Goal: Task Accomplishment & Management: Complete application form

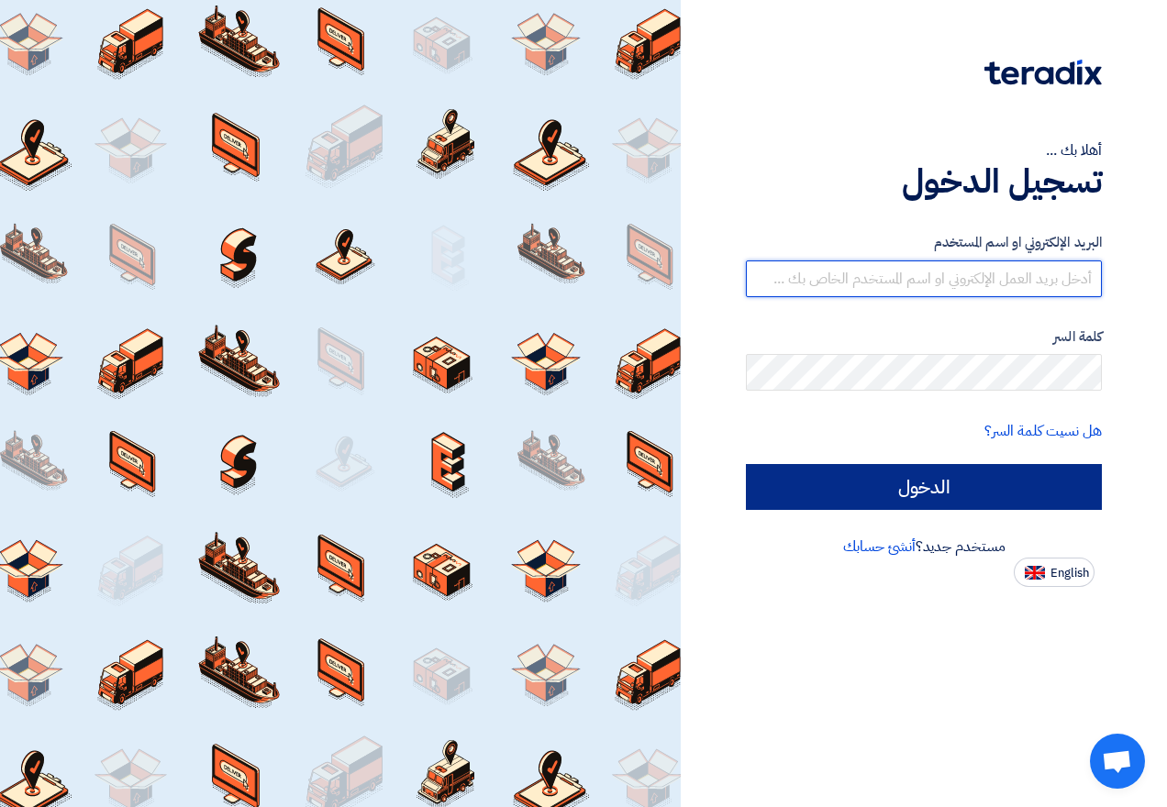
type input "[EMAIL_ADDRESS][DOMAIN_NAME]"
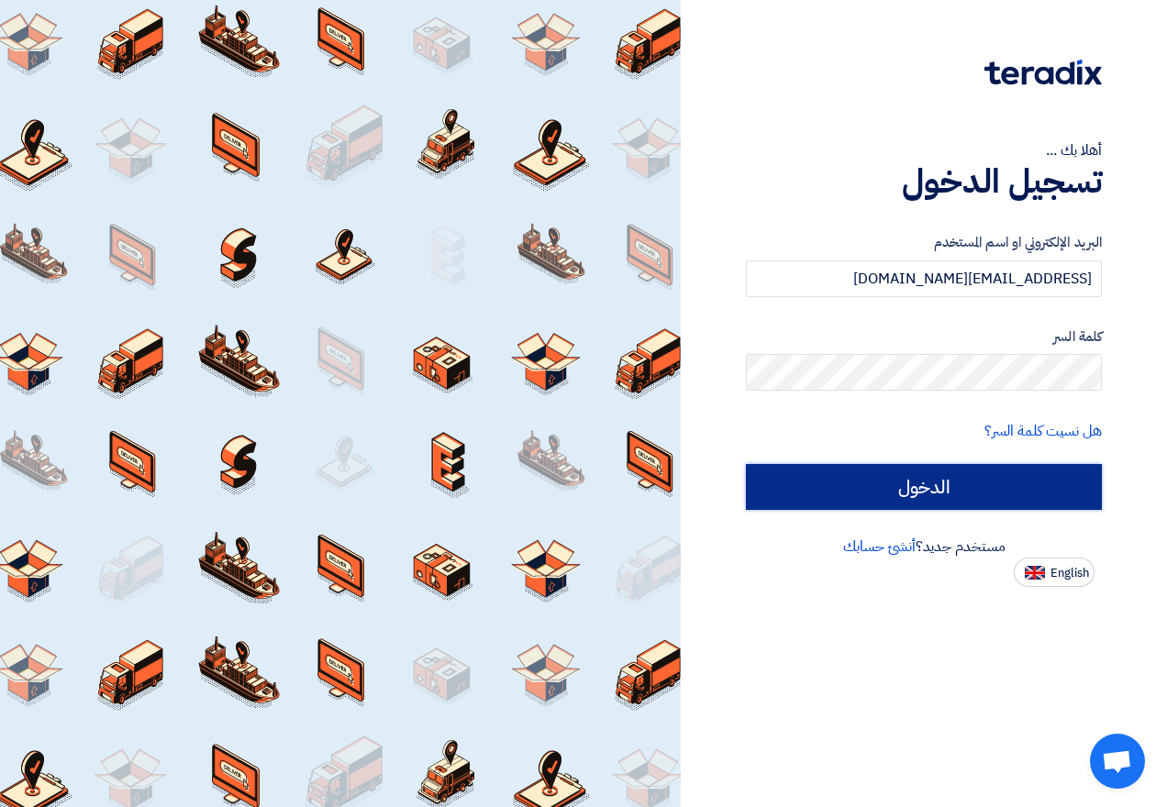
click at [964, 480] on input "الدخول" at bounding box center [924, 487] width 356 height 46
type input "Sign in"
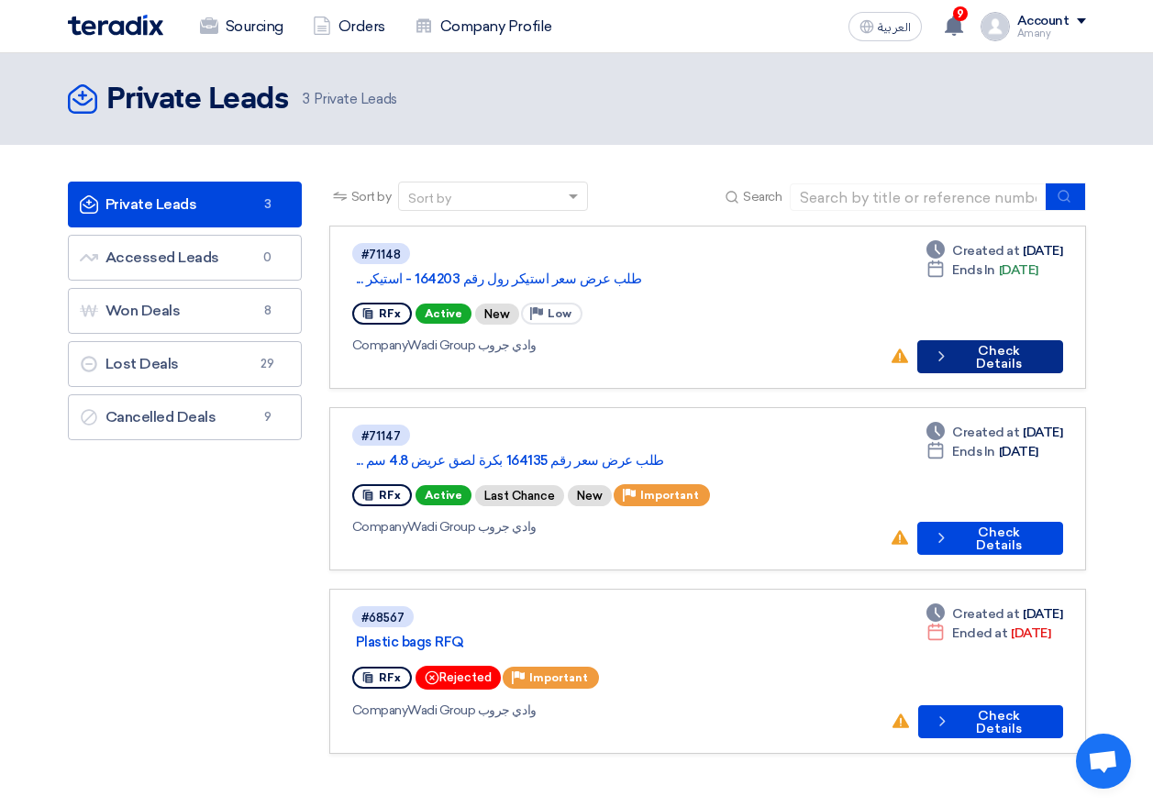
click at [968, 340] on button "Check details Check Details" at bounding box center [990, 356] width 146 height 33
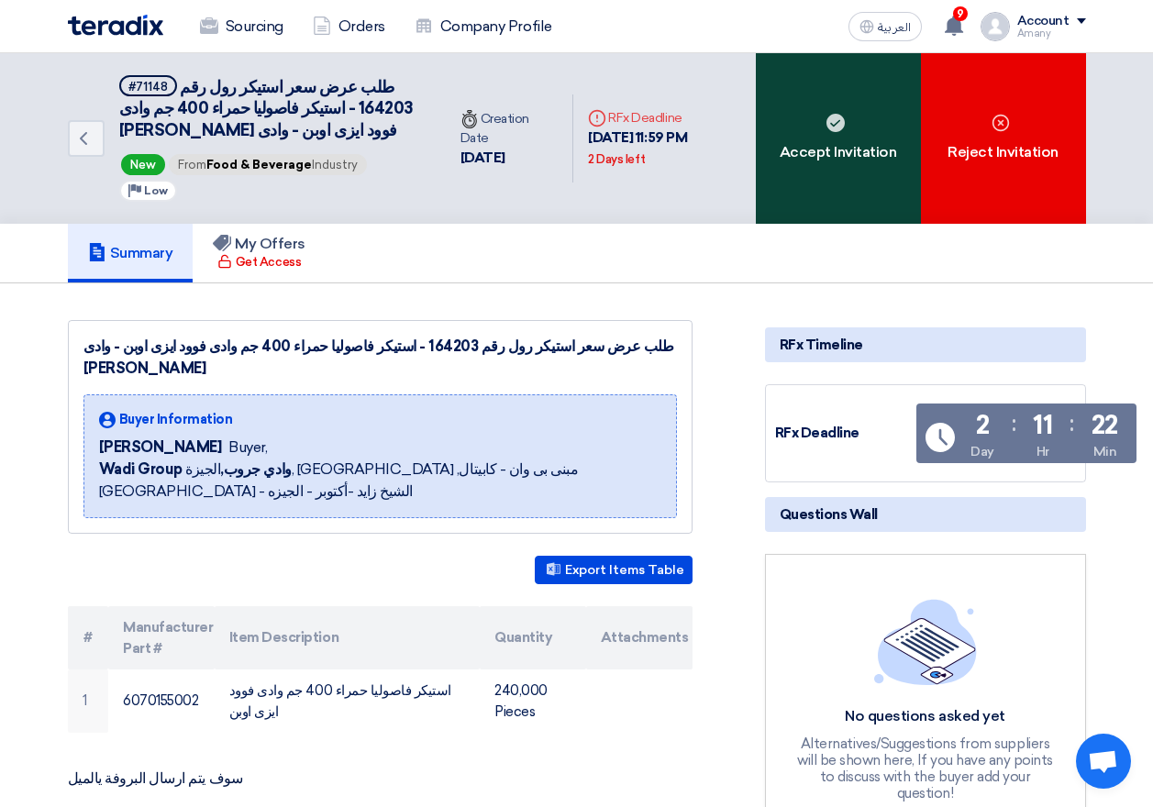
click at [812, 173] on div "Accept Invitation" at bounding box center [838, 138] width 165 height 171
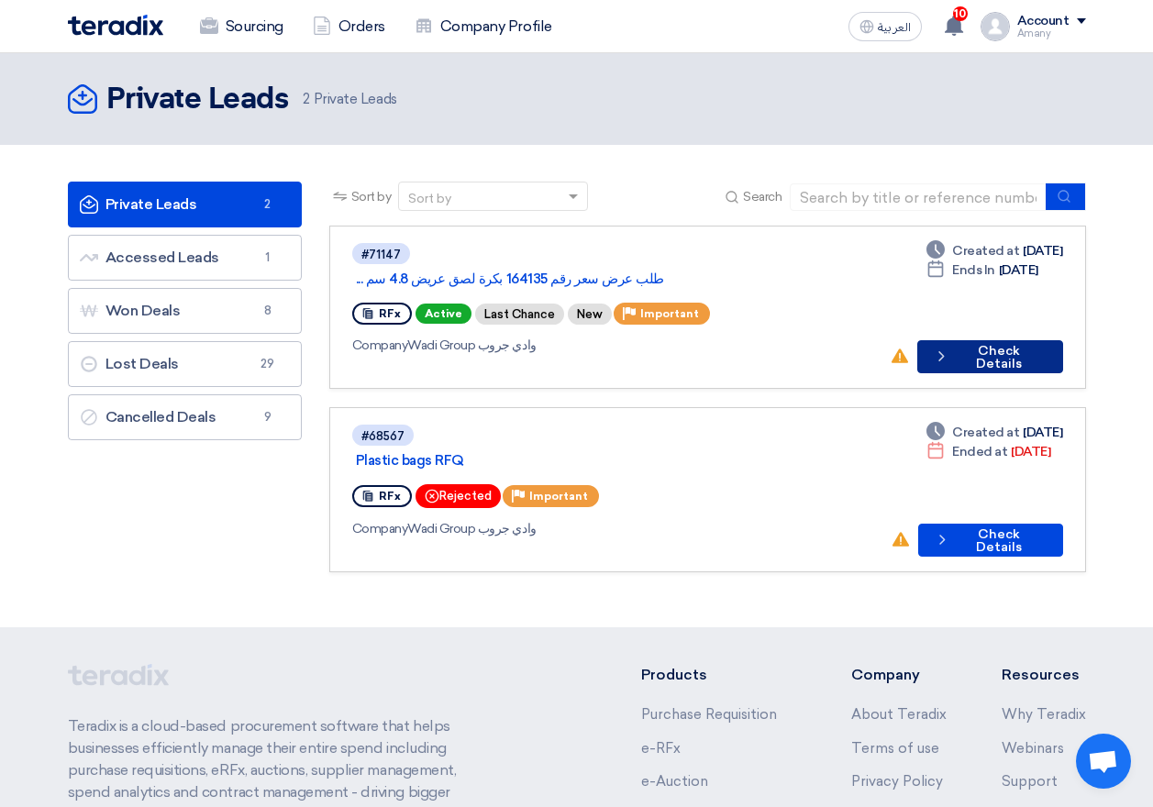
click at [993, 340] on button "Check details Check Details" at bounding box center [990, 356] width 146 height 33
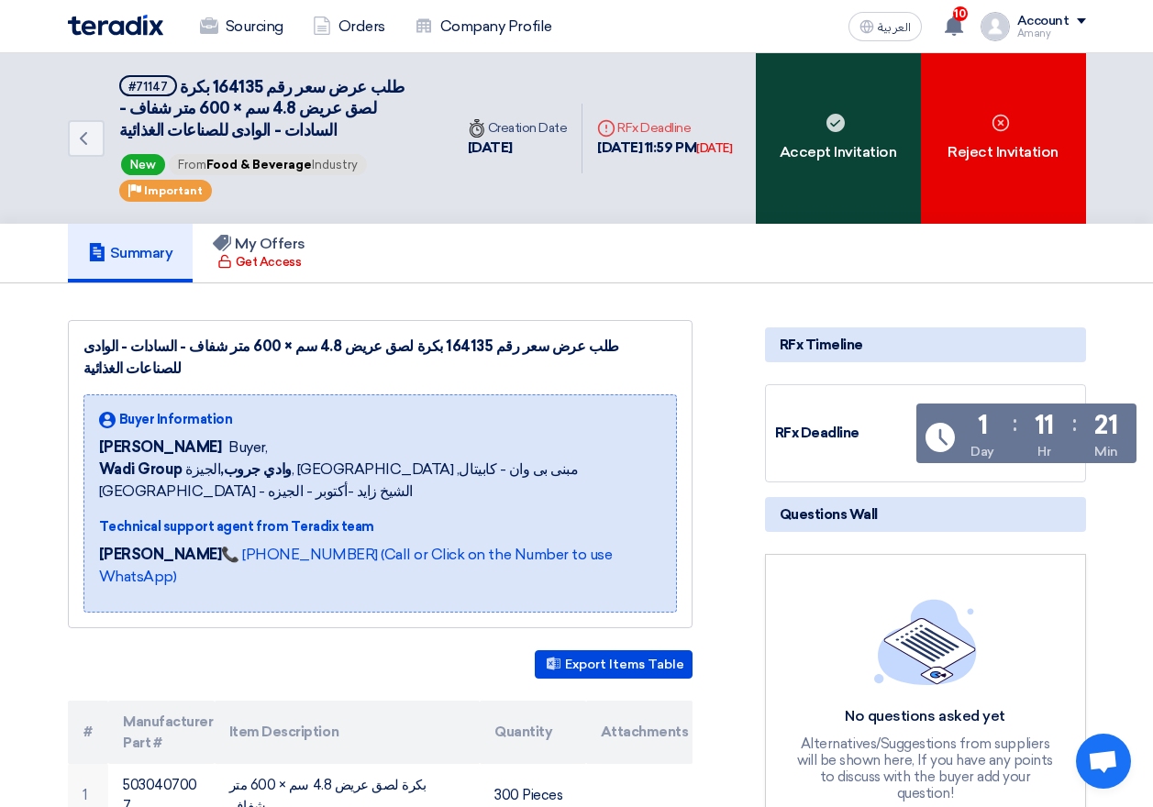
click at [828, 155] on div "Accept Invitation" at bounding box center [838, 138] width 165 height 171
click at [835, 154] on div "Accept Invitation" at bounding box center [838, 138] width 165 height 171
click at [841, 139] on div "Accept Invitation" at bounding box center [838, 138] width 165 height 171
